Goal: Task Accomplishment & Management: Use online tool/utility

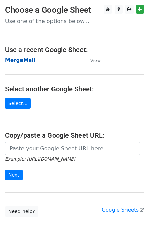
click at [18, 62] on strong "MergeMail" at bounding box center [20, 60] width 30 height 6
click at [21, 58] on strong "MergeMail" at bounding box center [20, 60] width 30 height 6
click at [23, 60] on strong "MergeMail" at bounding box center [20, 60] width 30 height 6
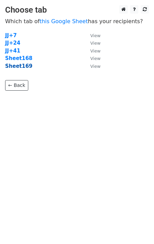
click at [24, 68] on strong "Sheet169" at bounding box center [18, 66] width 27 height 6
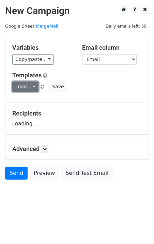
click at [26, 83] on link "Load..." at bounding box center [25, 87] width 26 height 11
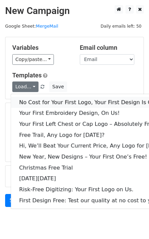
click at [33, 100] on link "No Cost for Your First Logo, Your First Design Is On Us!" at bounding box center [93, 102] width 165 height 11
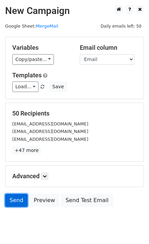
click at [20, 203] on link "Send" at bounding box center [16, 200] width 23 height 13
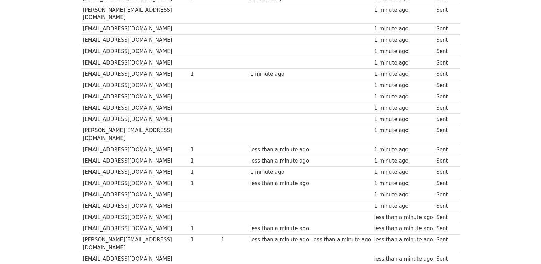
scroll to position [475, 0]
